Goal: Unclear

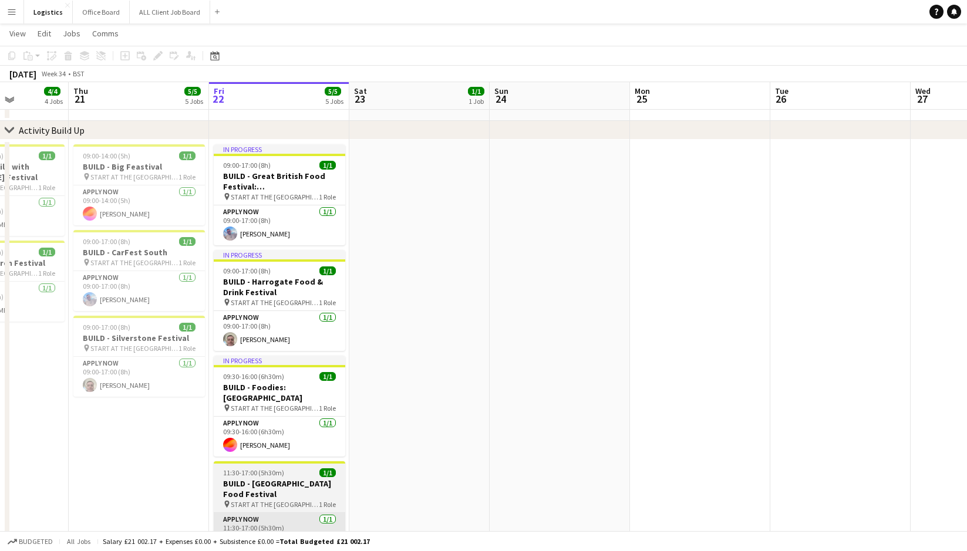
scroll to position [45, 0]
